Goal: Task Accomplishment & Management: Complete application form

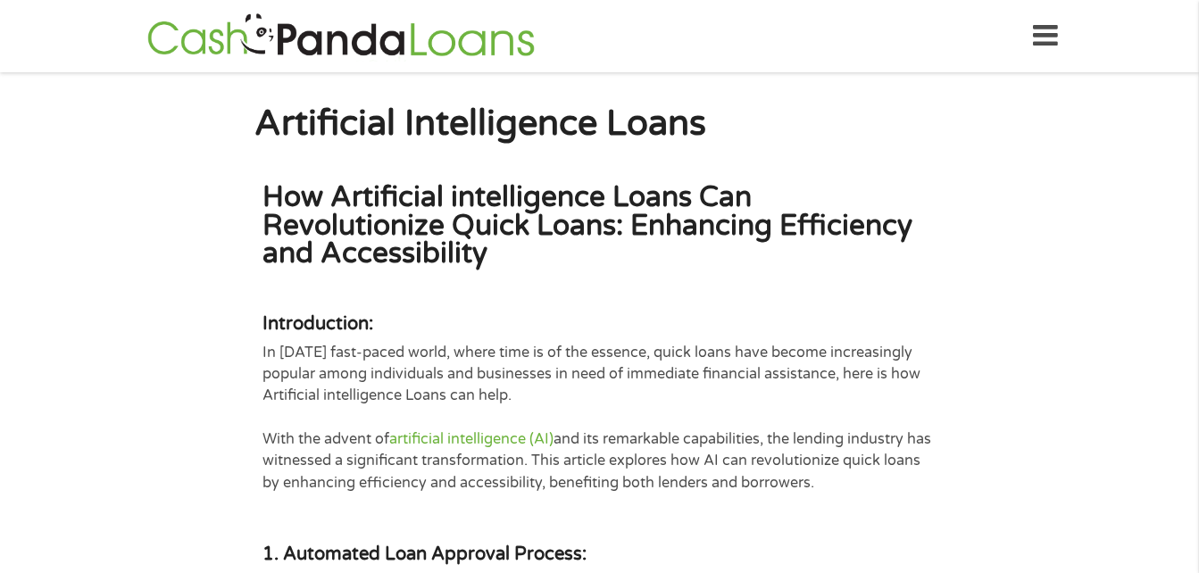
click at [1040, 27] on icon at bounding box center [1045, 36] width 25 height 44
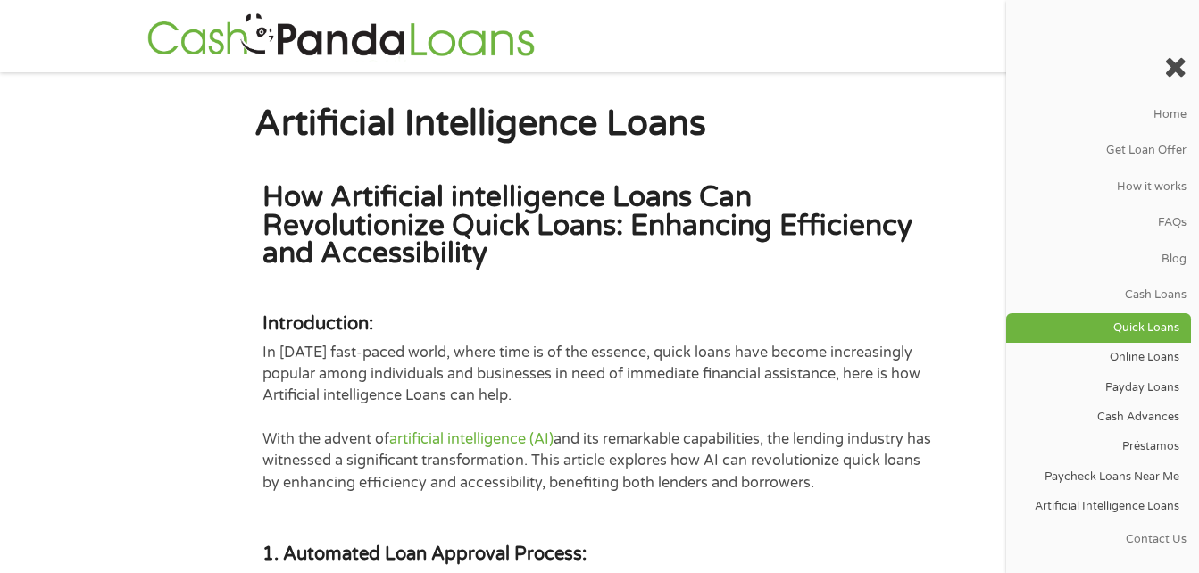
click at [1162, 317] on link "Quick Loans" at bounding box center [1098, 327] width 185 height 29
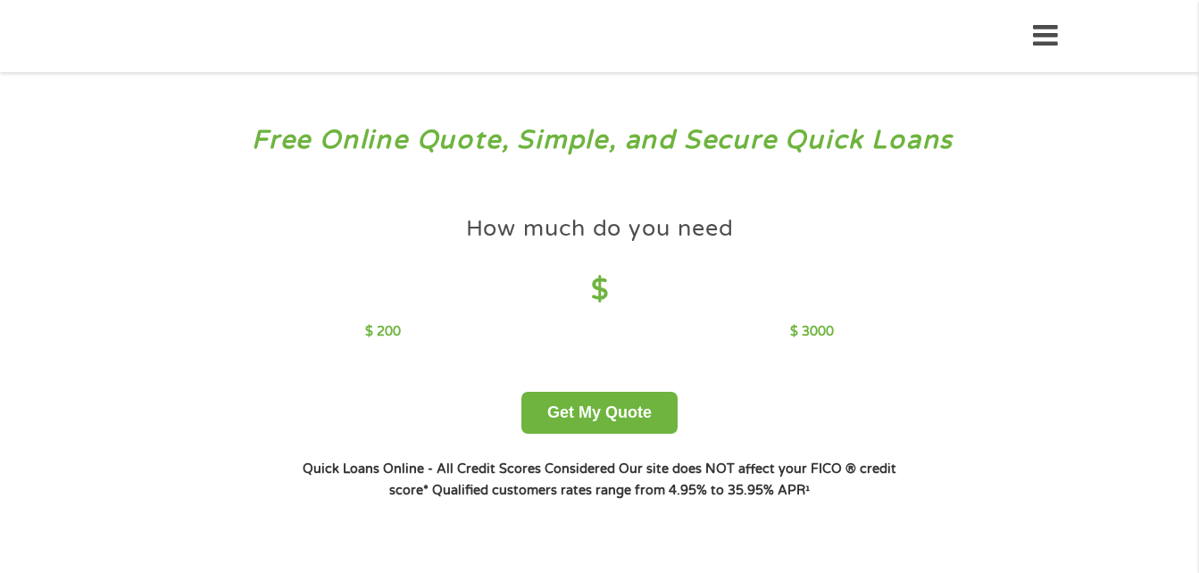
click at [1145, 334] on div "Free Online Quote, Simple, and Secure Quick Loans How much do you need? $300 $5…" at bounding box center [599, 327] width 1199 height 510
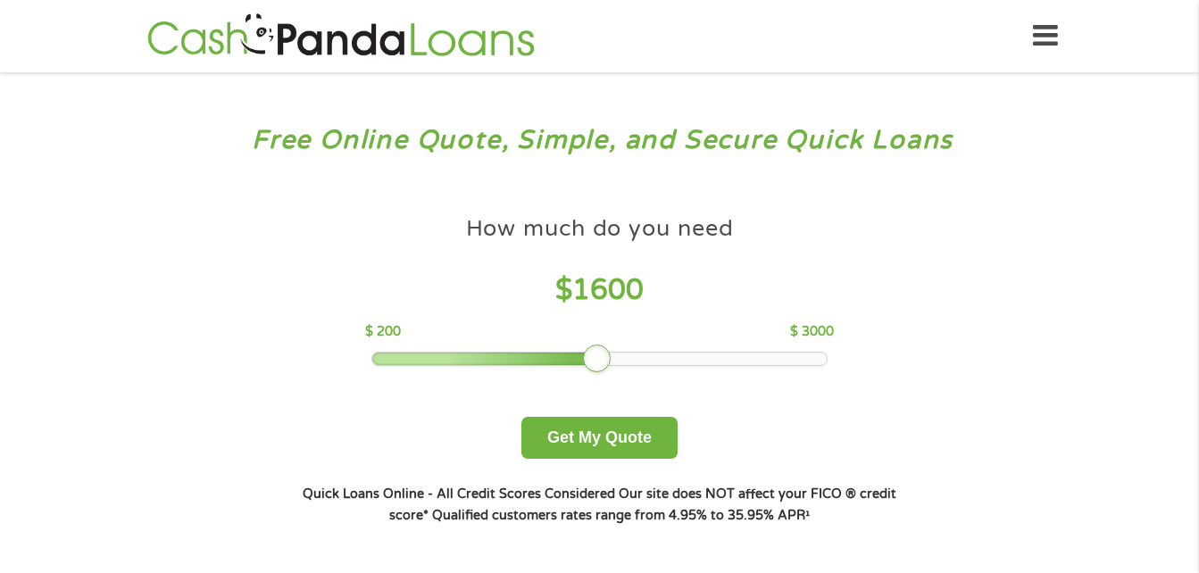
drag, startPoint x: 503, startPoint y: 361, endPoint x: 603, endPoint y: 353, distance: 100.3
click at [603, 353] on div at bounding box center [597, 359] width 29 height 29
click at [603, 451] on button "Get My Quote" at bounding box center [599, 438] width 156 height 42
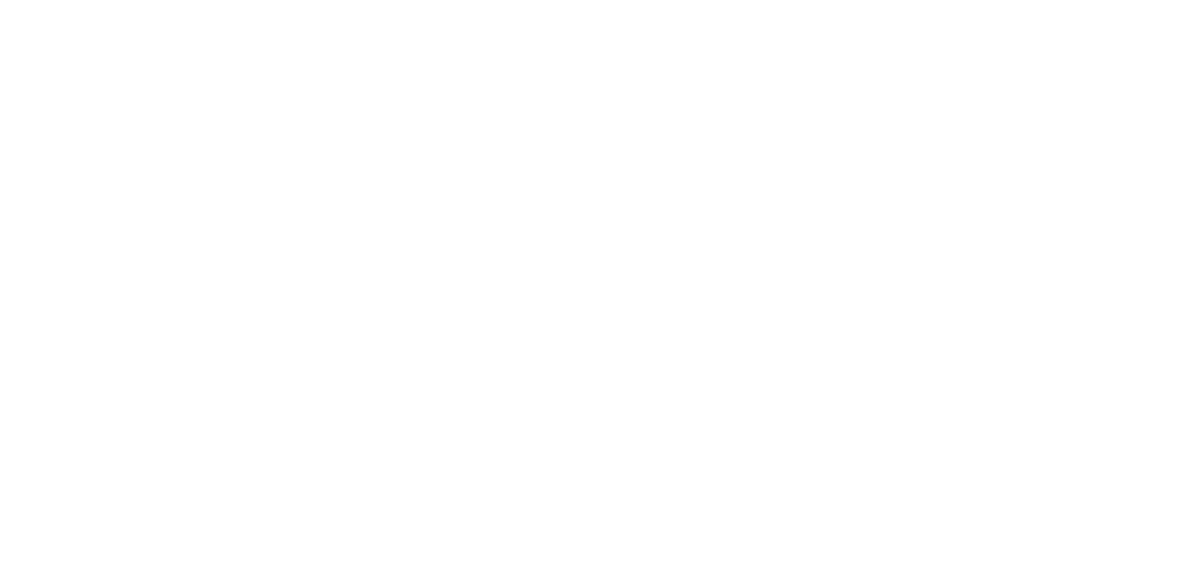
click at [0, 0] on html at bounding box center [0, 0] width 0 height 0
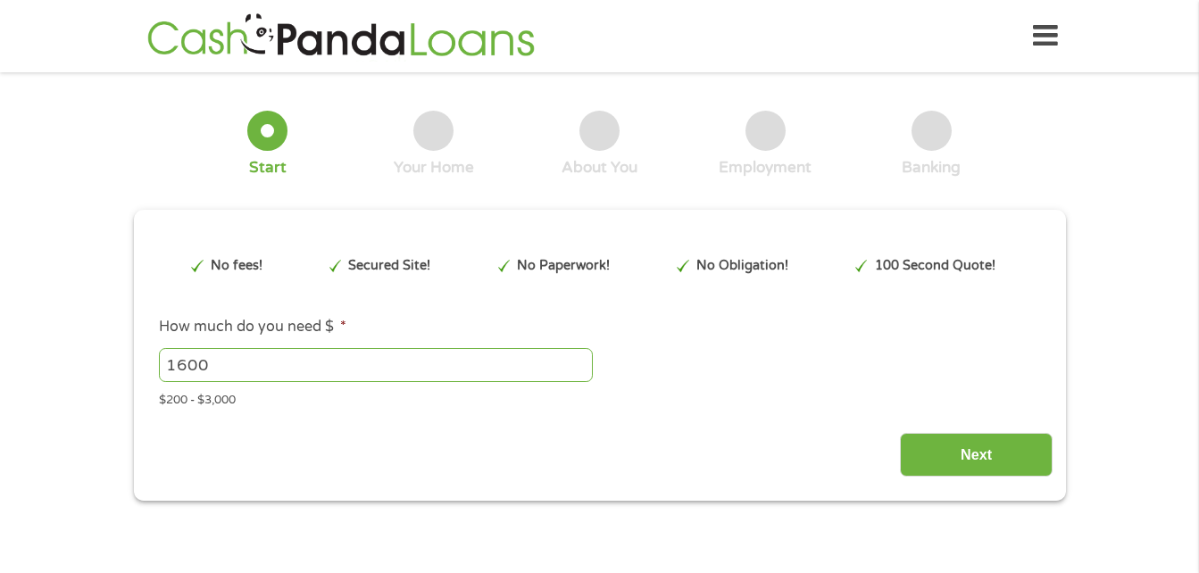
type input "EAIaIQobChMItq-n0aWZjwMVggS8AR3yASPyEAAYAiAAEgKLV_D_BwE"
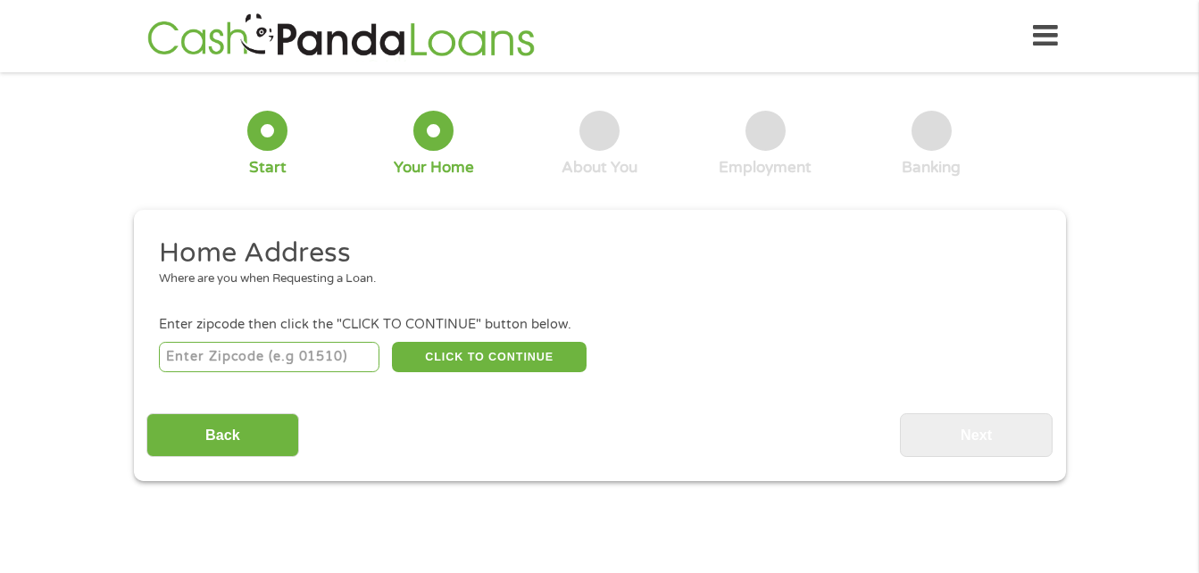
click at [348, 334] on div "Enter zipcode then click the "CLICK TO CONTINUE" button below." at bounding box center [599, 325] width 880 height 20
click at [345, 352] on input "number" at bounding box center [269, 357] width 220 height 30
type input "93505"
click at [462, 362] on button "CLICK TO CONTINUE" at bounding box center [489, 357] width 195 height 30
type input "93505"
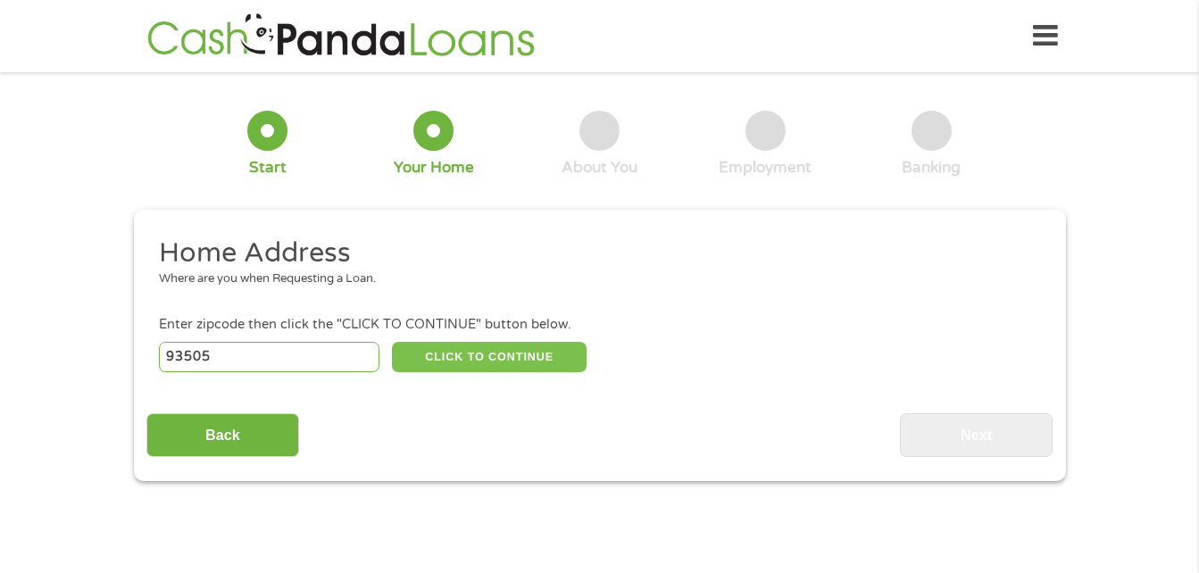
type input "[US_STATE] City"
select select "[US_STATE]"
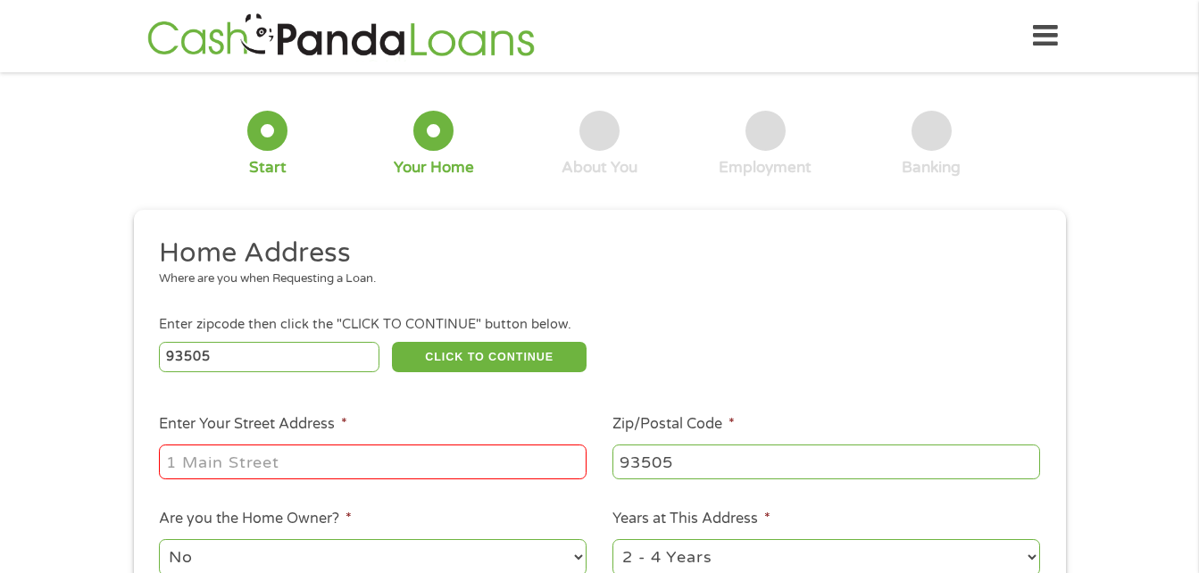
click at [423, 470] on input "Enter Your Street Address *" at bounding box center [373, 462] width 428 height 34
type input "[STREET_ADDRESS]"
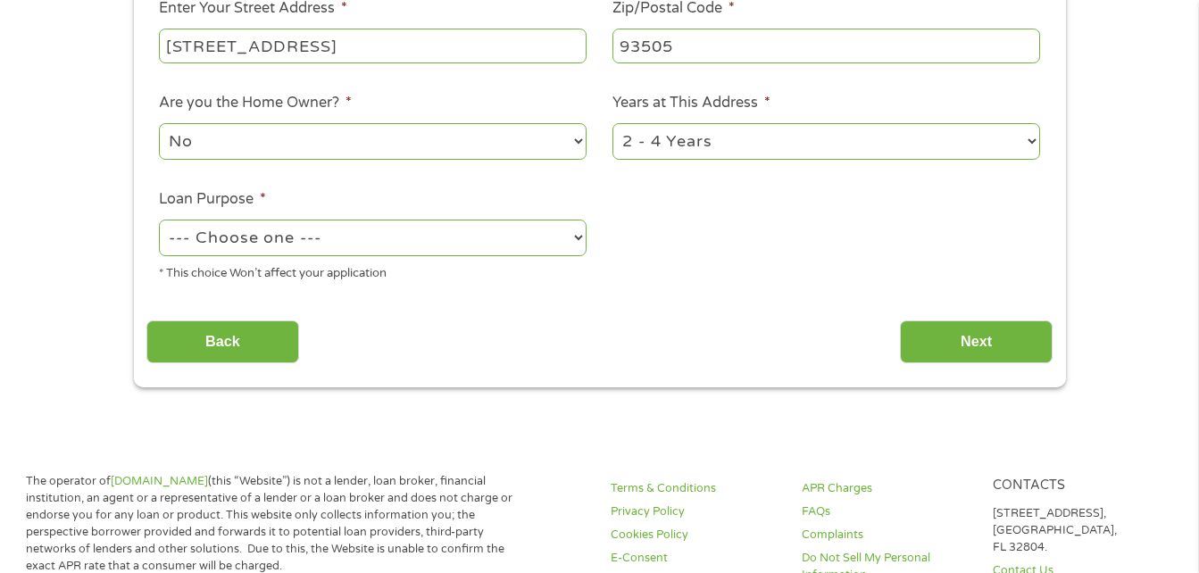
scroll to position [428, 0]
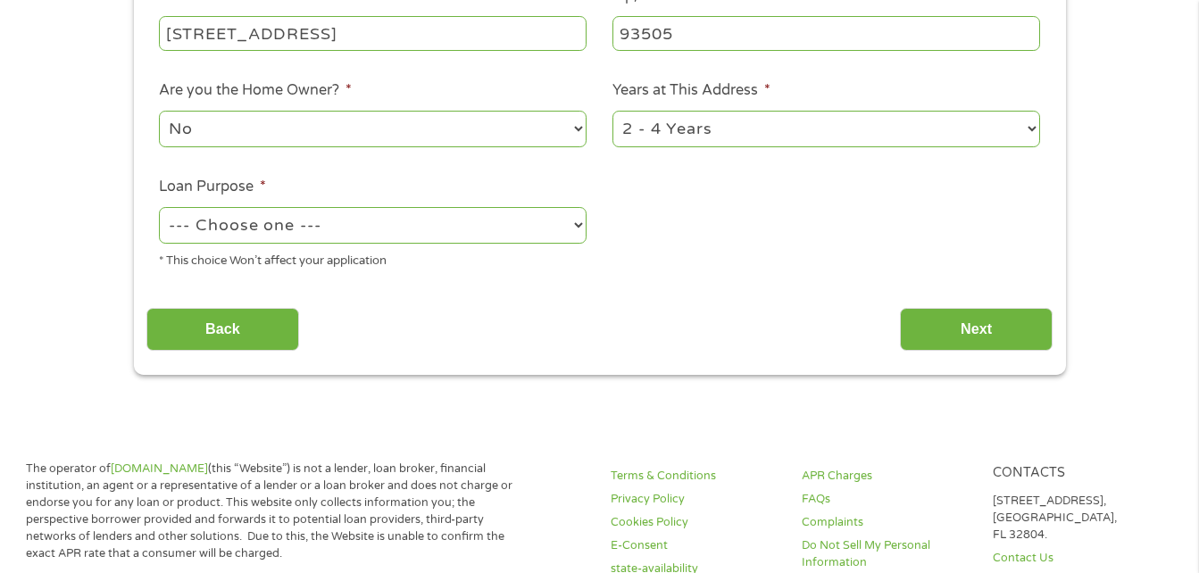
click at [879, 119] on select "1 Year or less 1 - 2 Years 2 - 4 Years Over 4 Years" at bounding box center [826, 129] width 428 height 37
click at [894, 132] on select "1 Year or less 1 - 2 Years 2 - 4 Years Over 4 Years" at bounding box center [826, 129] width 428 height 37
click at [1031, 131] on select "1 Year or less 1 - 2 Years 2 - 4 Years Over 4 Years" at bounding box center [826, 129] width 428 height 37
select select "60months"
click at [612, 111] on select "1 Year or less 1 - 2 Years 2 - 4 Years Over 4 Years" at bounding box center [826, 129] width 428 height 37
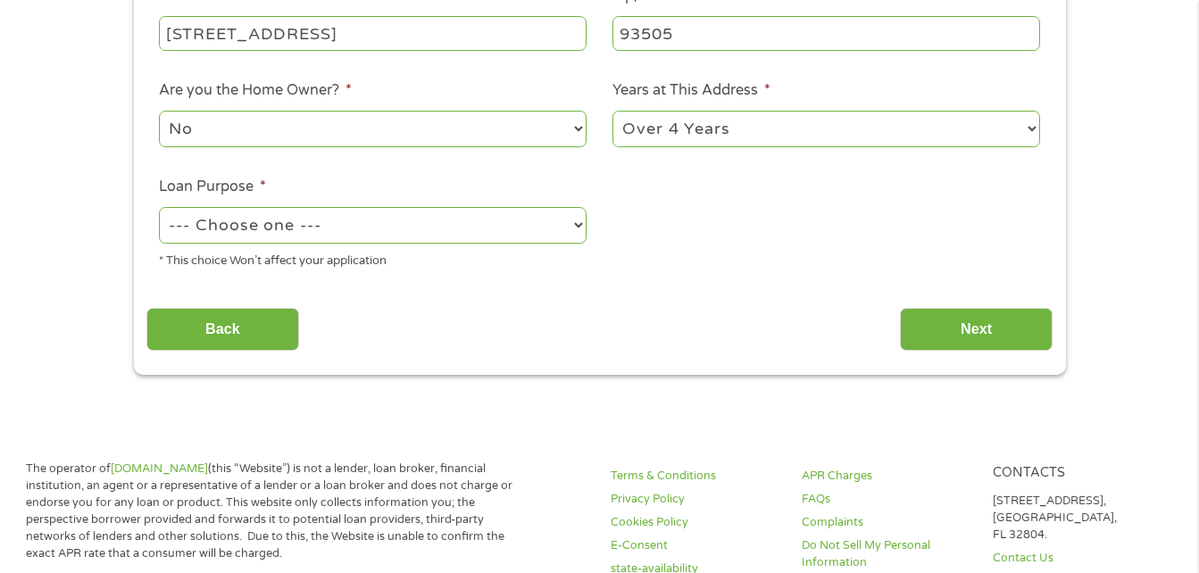
click at [500, 137] on select "No Yes" at bounding box center [373, 129] width 428 height 37
select select "yes"
click at [159, 111] on select "No Yes" at bounding box center [373, 129] width 428 height 37
click at [513, 229] on select "--- Choose one --- Pay Bills Debt Consolidation Home Improvement Major Purchase…" at bounding box center [373, 225] width 428 height 37
click at [159, 207] on select "--- Choose one --- Pay Bills Debt Consolidation Home Improvement Major Purchase…" at bounding box center [373, 225] width 428 height 37
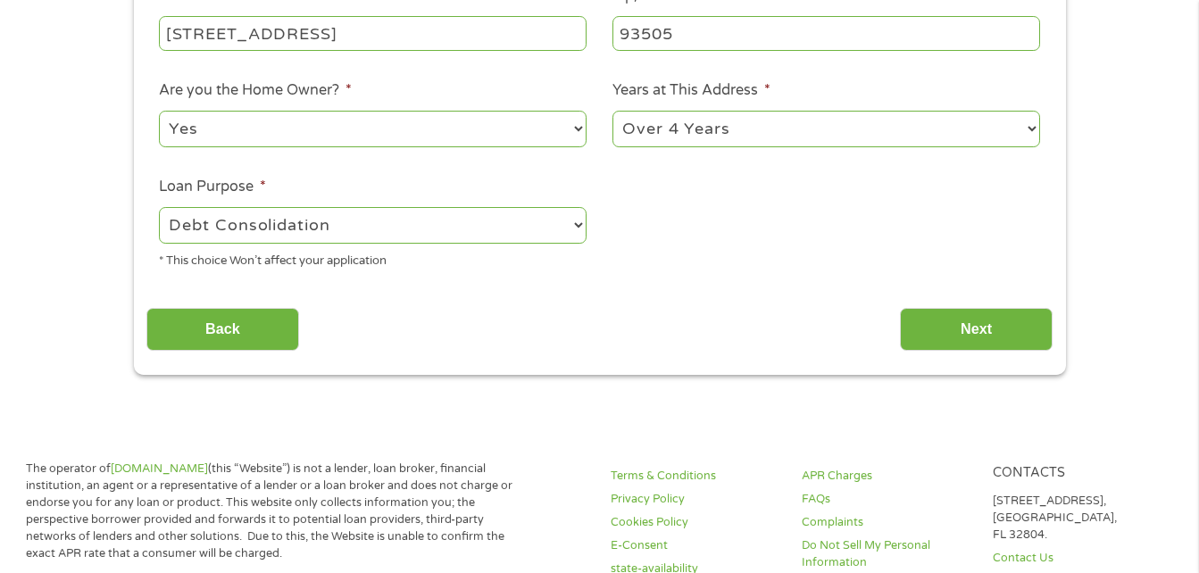
click at [378, 228] on select "--- Choose one --- Pay Bills Debt Consolidation Home Improvement Major Purchase…" at bounding box center [373, 225] width 428 height 37
select select "paybills"
click at [159, 207] on select "--- Choose one --- Pay Bills Debt Consolidation Home Improvement Major Purchase…" at bounding box center [373, 225] width 428 height 37
click at [1029, 318] on input "Next" at bounding box center [976, 330] width 153 height 44
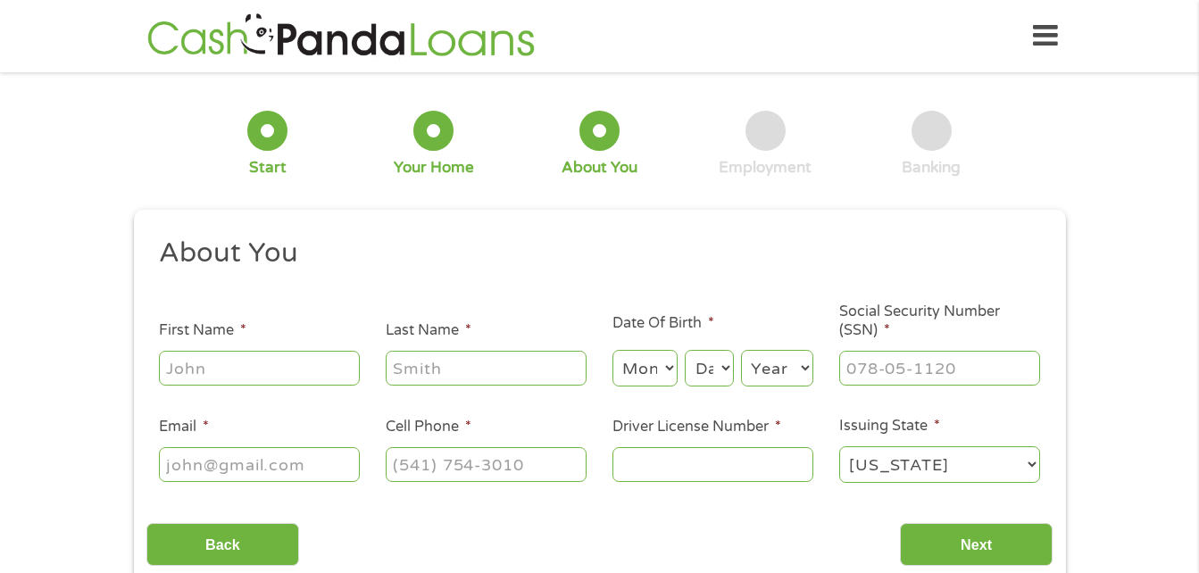
scroll to position [7, 7]
click at [326, 370] on input "First Name *" at bounding box center [259, 368] width 201 height 34
click at [364, 394] on ul "About You This field is hidden when viewing the form Title * --- Choose one ---…" at bounding box center [599, 367] width 906 height 263
click at [245, 364] on input "ny" at bounding box center [259, 368] width 201 height 34
type input "Nyshia"
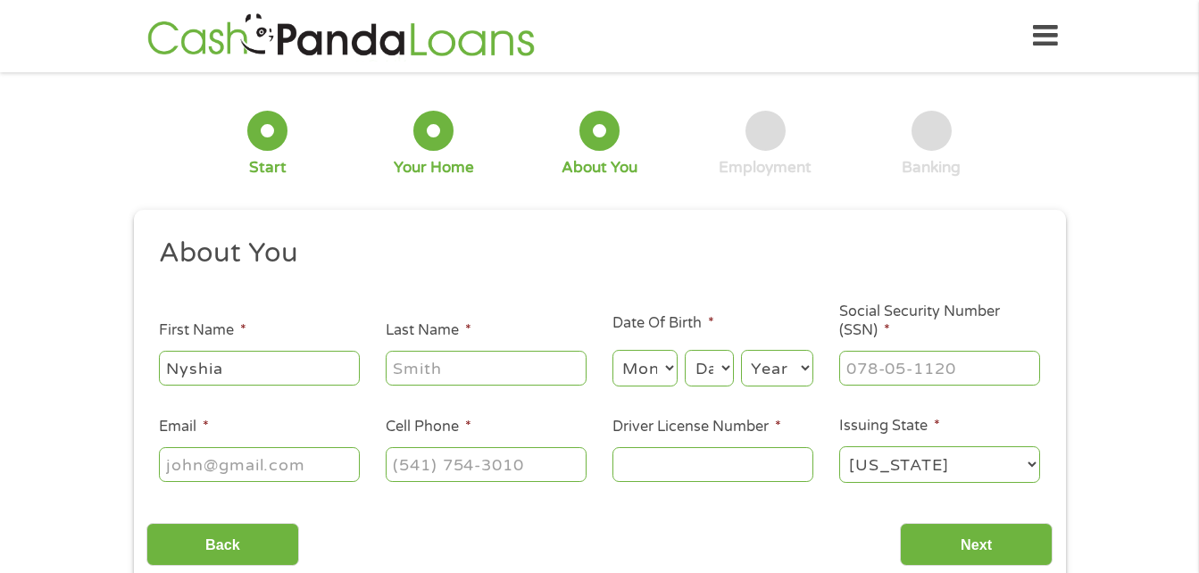
type input "[PERSON_NAME]"
select select "10"
select select "14"
select select "1981"
type input "[EMAIL_ADDRESS][DOMAIN_NAME]"
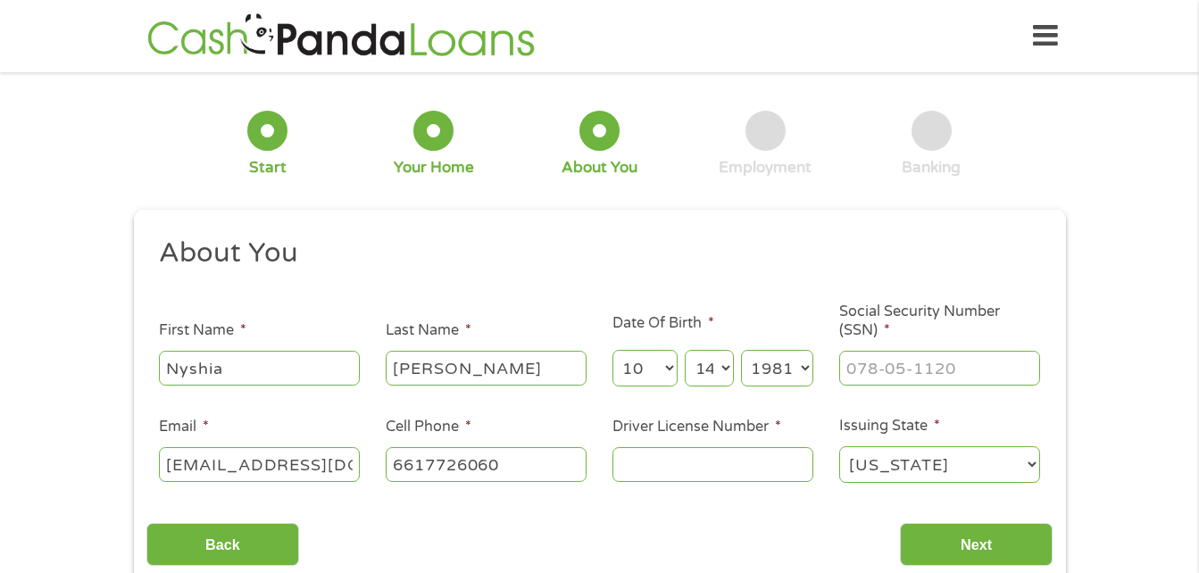
type input "[PHONE_NUMBER]"
click at [756, 468] on input "Driver License Number *" at bounding box center [712, 464] width 201 height 34
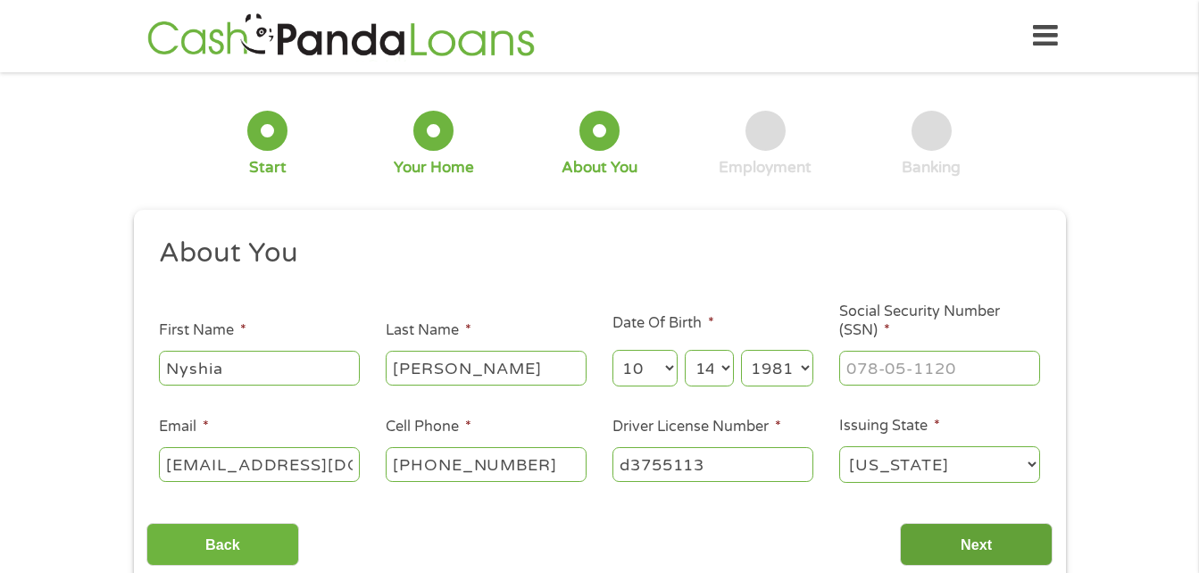
type input "d3755113"
click at [1043, 526] on input "Next" at bounding box center [976, 545] width 153 height 44
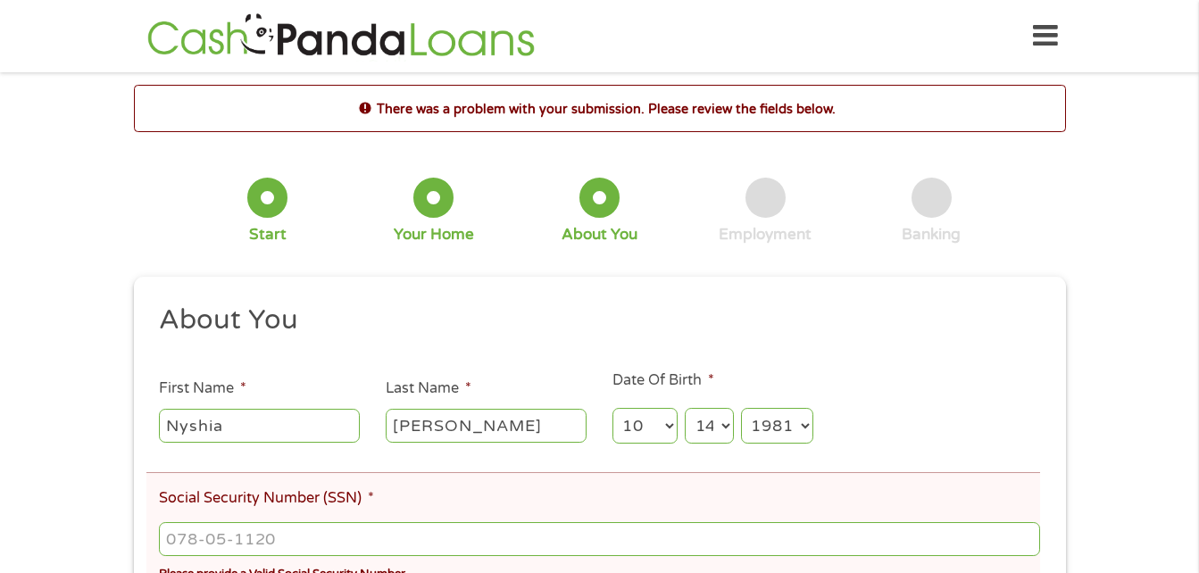
click at [1009, 545] on input "Social Security Number (SSN) *" at bounding box center [599, 539] width 880 height 34
type input "606-16-4521"
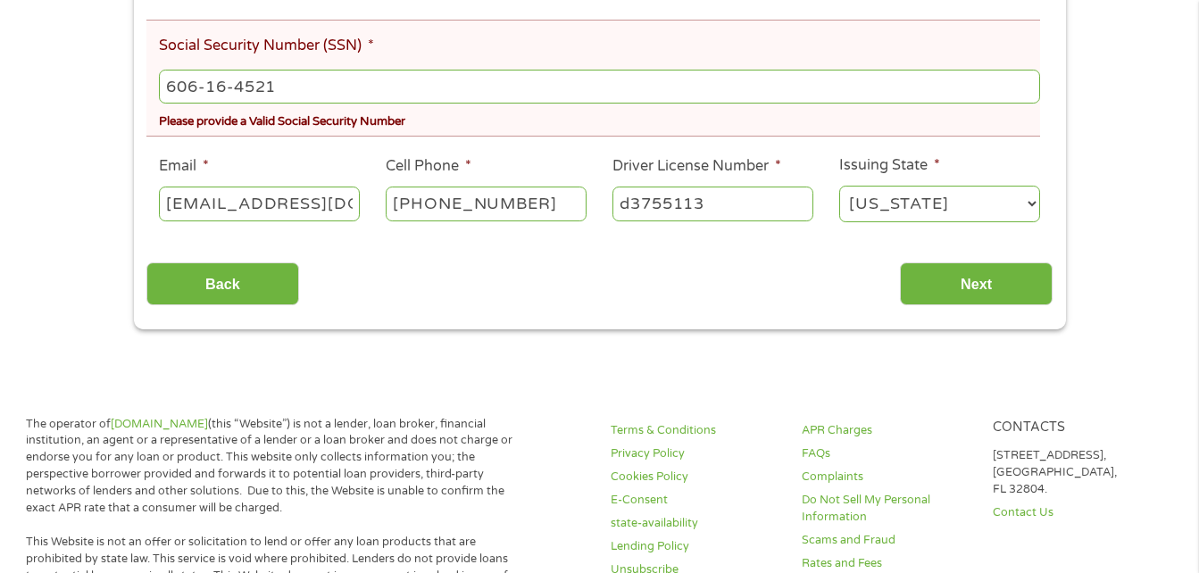
scroll to position [488, 0]
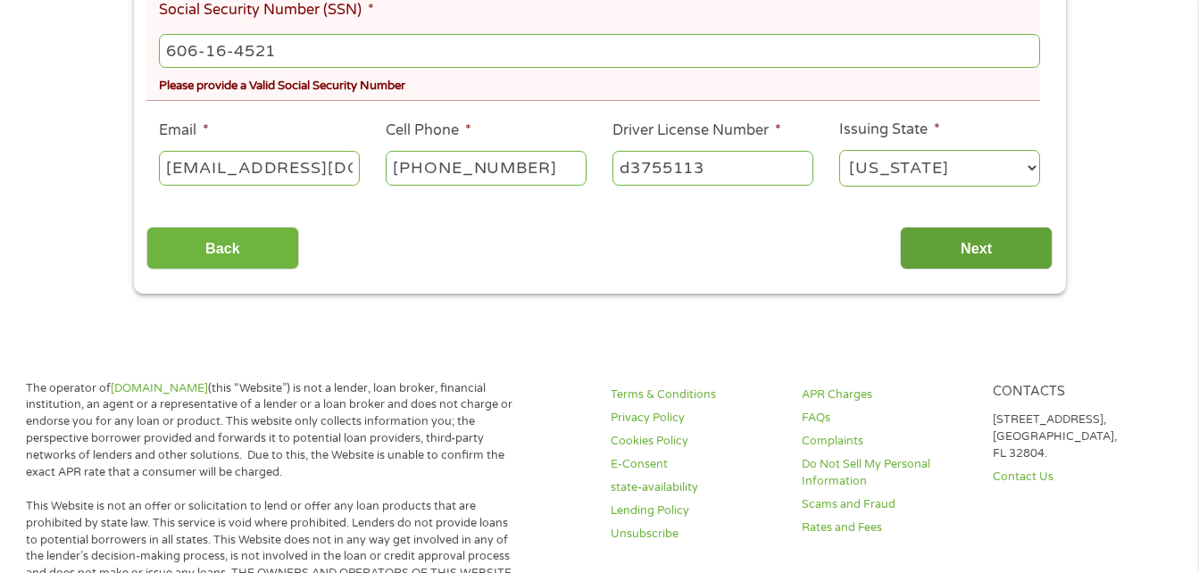
click at [1000, 246] on input "Next" at bounding box center [976, 249] width 153 height 44
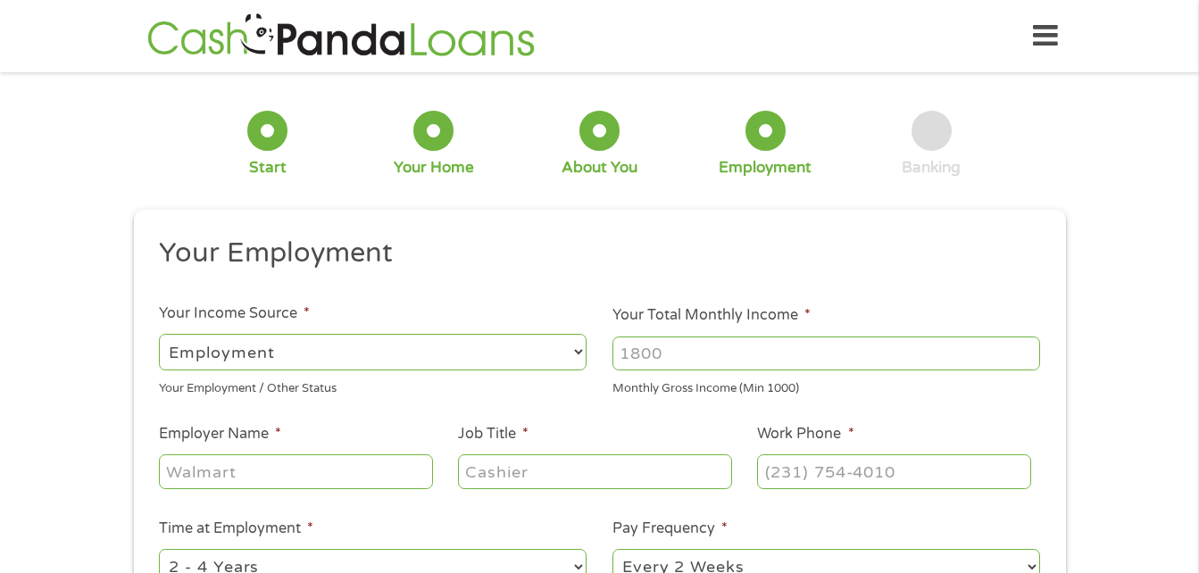
scroll to position [7, 7]
click at [389, 471] on input "Employer Name *" at bounding box center [295, 471] width 273 height 34
type input "sdi"
click at [511, 471] on input "Job Title *" at bounding box center [594, 471] width 273 height 34
type input "disability"
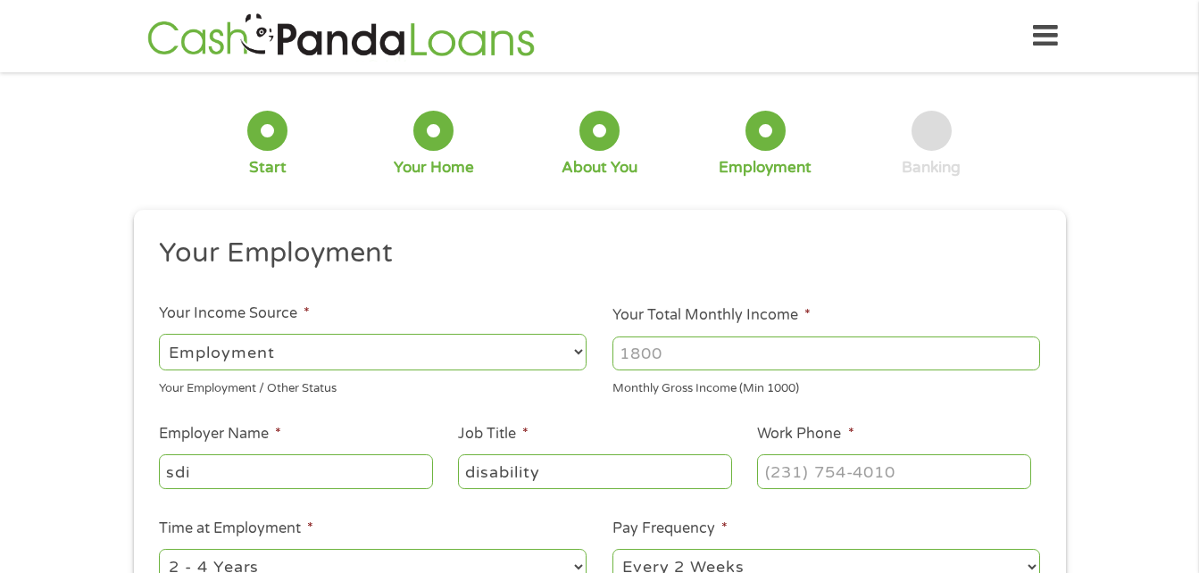
click at [830, 470] on input "Work Phone *" at bounding box center [893, 471] width 273 height 34
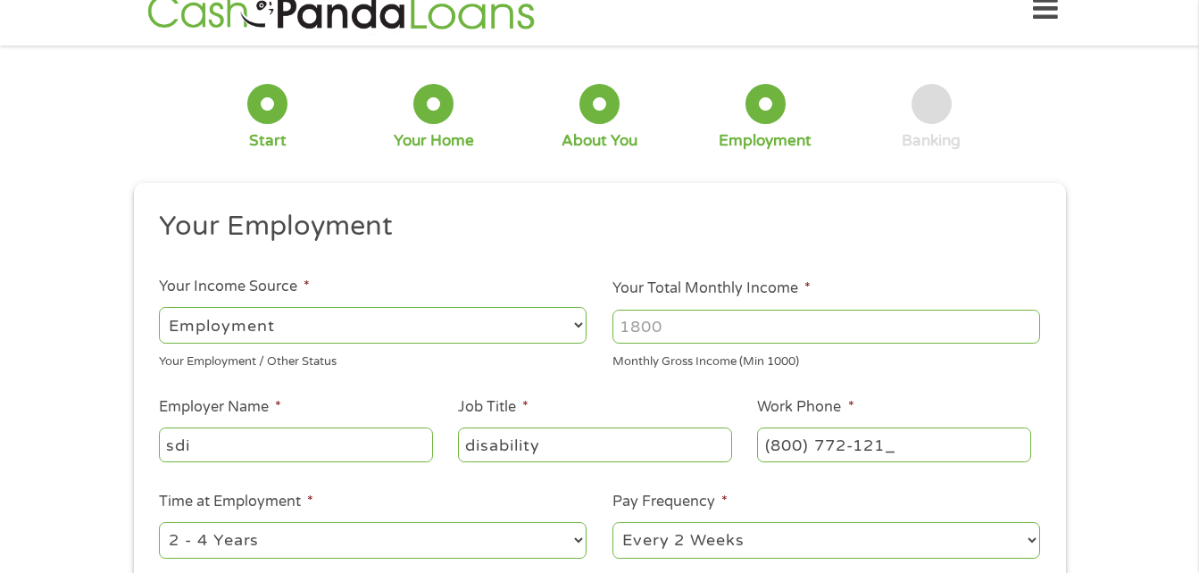
type input "[PHONE_NUMBER]"
click at [570, 529] on select "--- Choose one --- 1 Year or less 1 - 2 Years 2 - 4 Years Over 4 Years" at bounding box center [373, 540] width 428 height 37
select select "60months"
click at [159, 522] on select "--- Choose one --- 1 Year or less 1 - 2 Years 2 - 4 Years Over 4 Years" at bounding box center [373, 540] width 428 height 37
click at [740, 528] on select "--- Choose one --- Every 2 Weeks Every Week Monthly Semi-Monthly" at bounding box center [826, 540] width 428 height 37
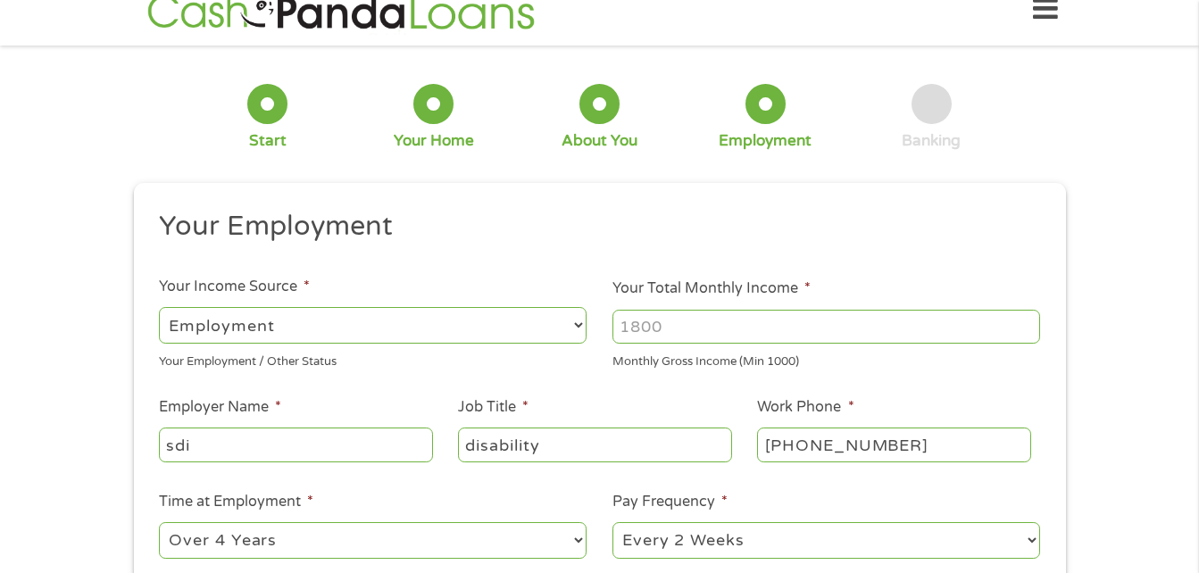
select select "monthly"
click at [612, 522] on select "--- Choose one --- Every 2 Weeks Every Week Monthly Semi-Monthly" at bounding box center [826, 540] width 428 height 37
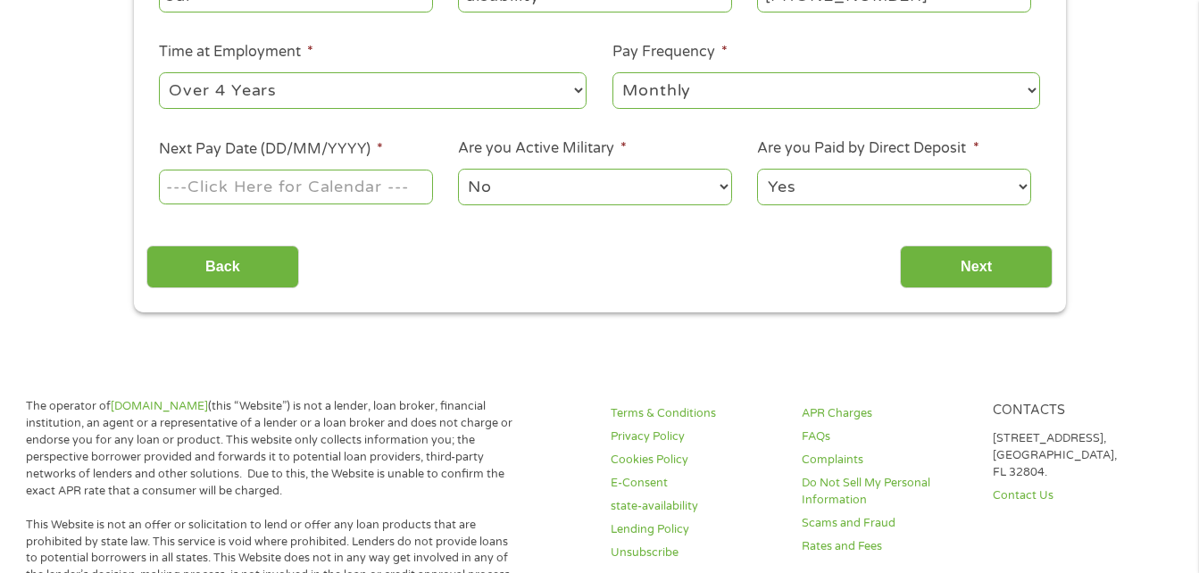
scroll to position [479, 0]
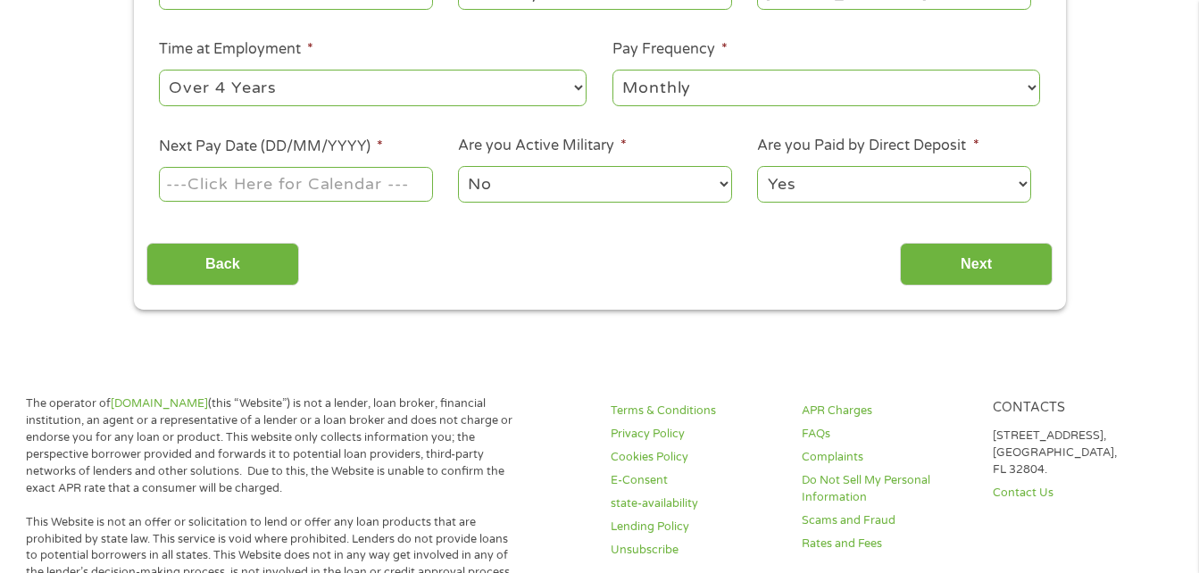
click at [520, 91] on select "--- Choose one --- 1 Year or less 1 - 2 Years 2 - 4 Years Over 4 Years" at bounding box center [373, 88] width 428 height 37
click at [378, 198] on input "Next Pay Date (DD/MM/YYYY) *" at bounding box center [295, 184] width 273 height 34
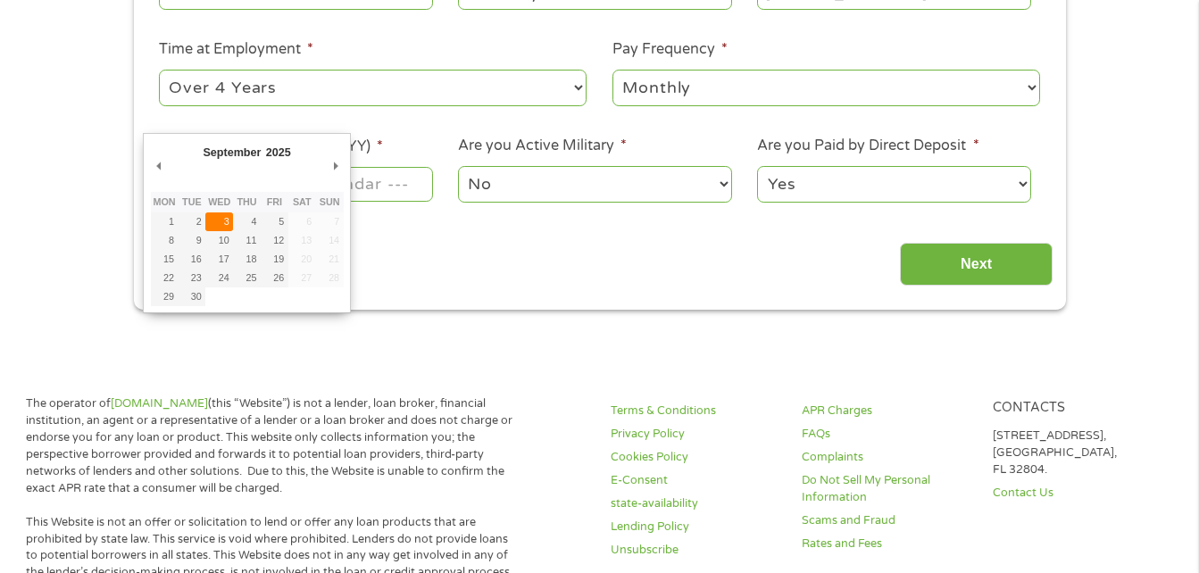
type input "[DATE]"
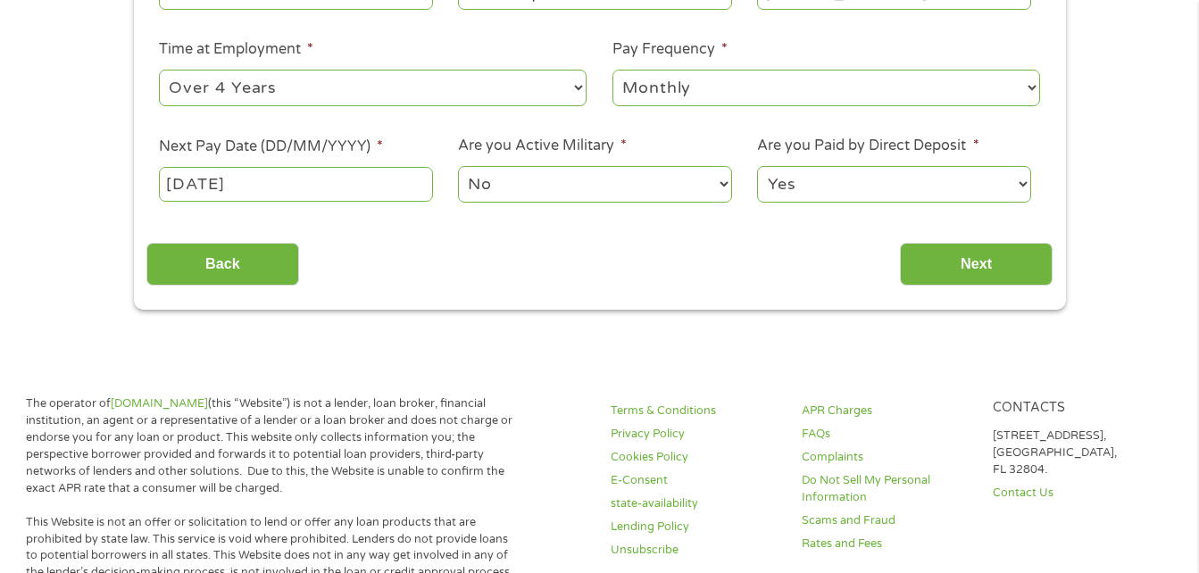
click at [227, 229] on div "Your Employment Your Income Source * --- Choose one --- Employment [DEMOGRAPHIC…" at bounding box center [599, 21] width 906 height 530
click at [949, 277] on input "Next" at bounding box center [976, 265] width 153 height 44
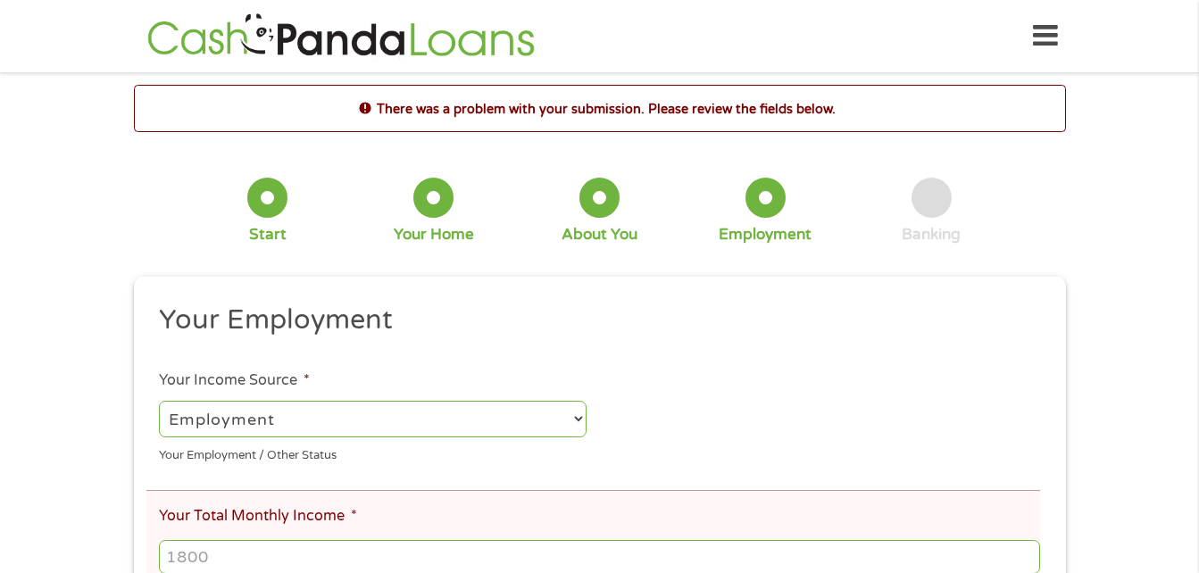
scroll to position [7, 7]
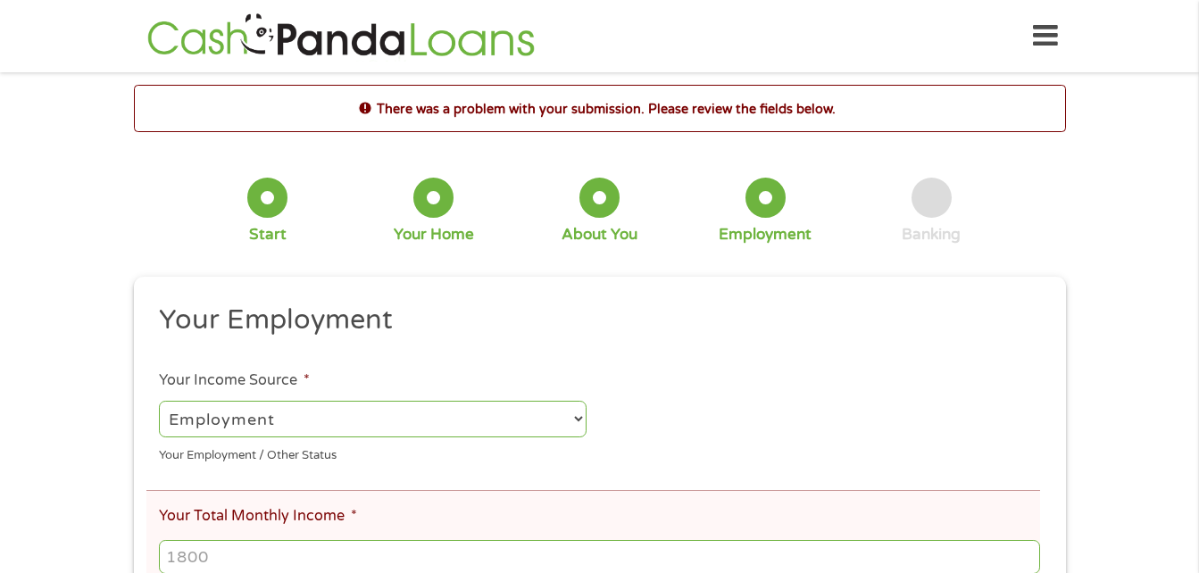
drag, startPoint x: 934, startPoint y: 359, endPoint x: 957, endPoint y: 374, distance: 27.7
